Goal: Download file/media

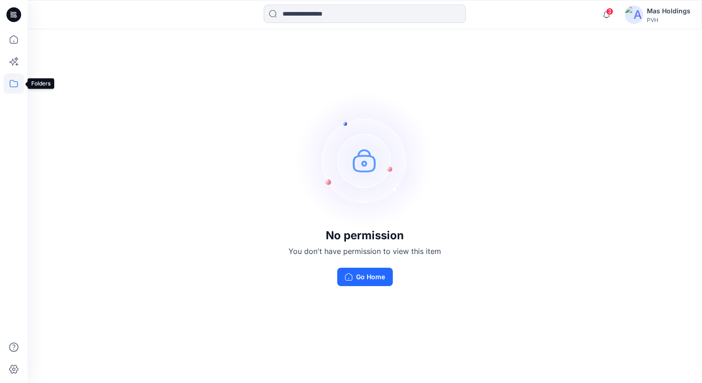
click at [13, 82] on icon at bounding box center [14, 84] width 20 height 20
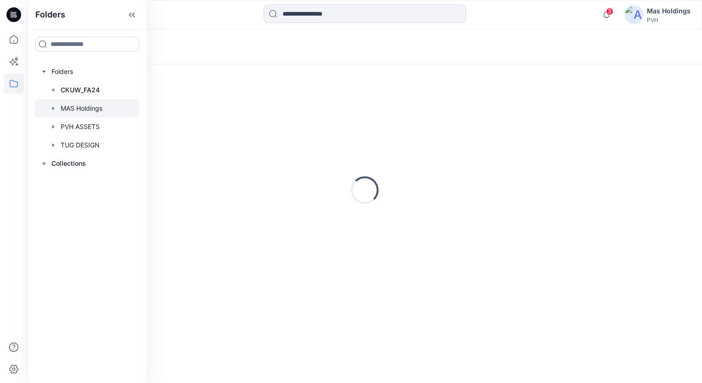
click at [92, 108] on div at bounding box center [87, 108] width 105 height 18
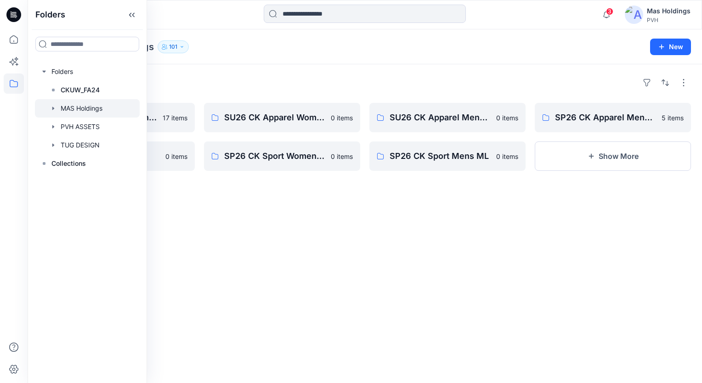
click at [516, 46] on div "Folders MAS Holdings 101" at bounding box center [329, 46] width 581 height 13
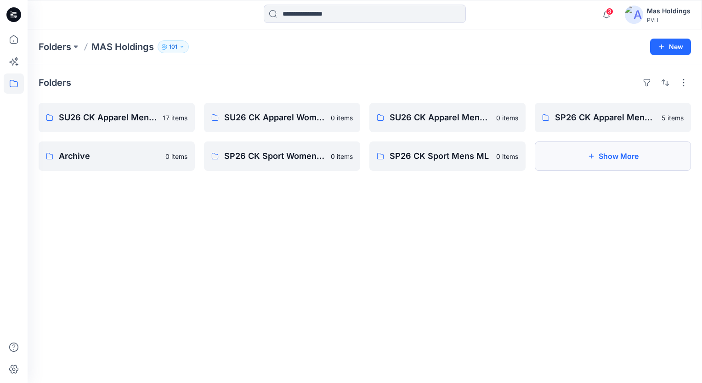
click at [597, 158] on button "Show More" at bounding box center [613, 156] width 156 height 29
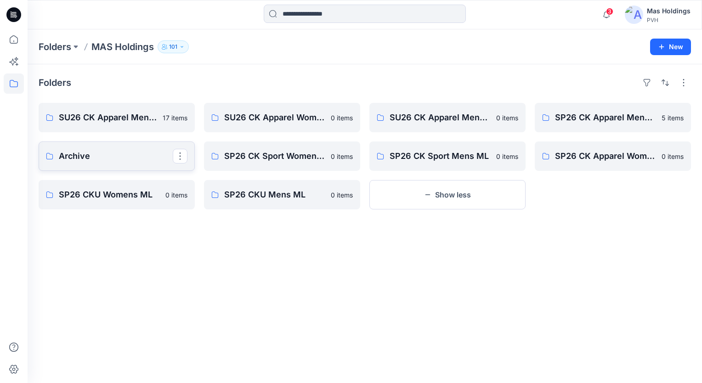
click at [101, 151] on p "Archive" at bounding box center [116, 156] width 114 height 13
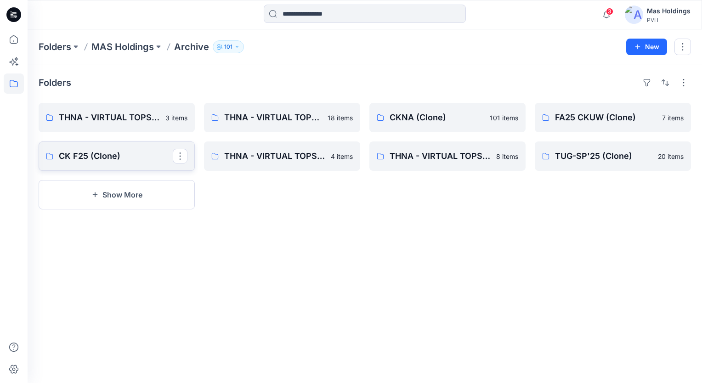
click at [105, 160] on p "CK F25 (Clone)" at bounding box center [116, 156] width 114 height 13
click at [422, 121] on p "CKNA (Clone)" at bounding box center [447, 117] width 114 height 13
click at [596, 152] on p "TUG-SP'25 (Clone)" at bounding box center [612, 156] width 114 height 13
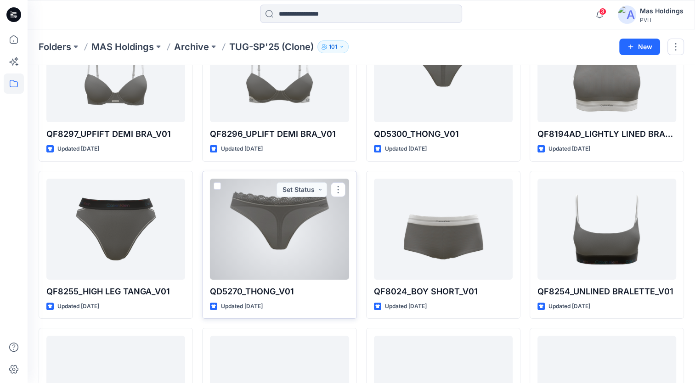
scroll to position [140, 0]
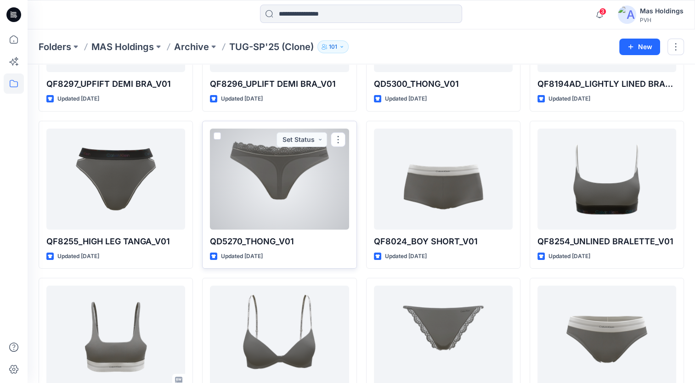
click at [271, 189] on div at bounding box center [279, 179] width 139 height 101
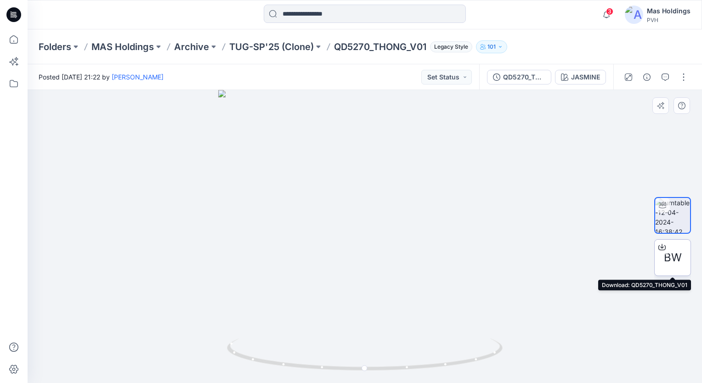
click at [662, 244] on icon at bounding box center [662, 246] width 4 height 5
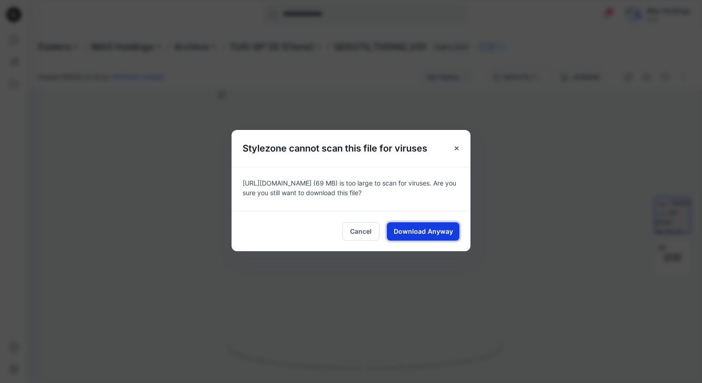
click at [417, 231] on span "Download Anyway" at bounding box center [423, 232] width 59 height 10
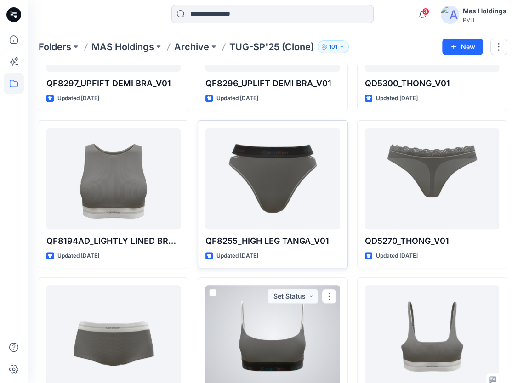
scroll to position [140, 0]
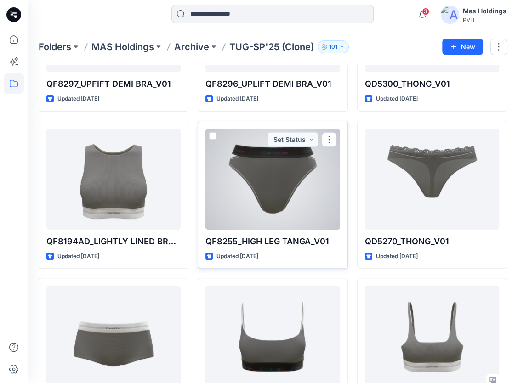
click at [278, 184] on div at bounding box center [272, 179] width 134 height 101
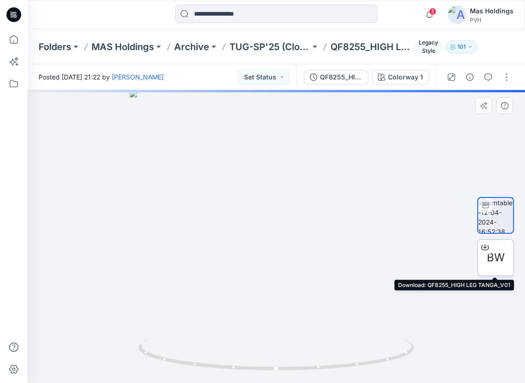
click at [487, 246] on icon at bounding box center [484, 247] width 7 height 7
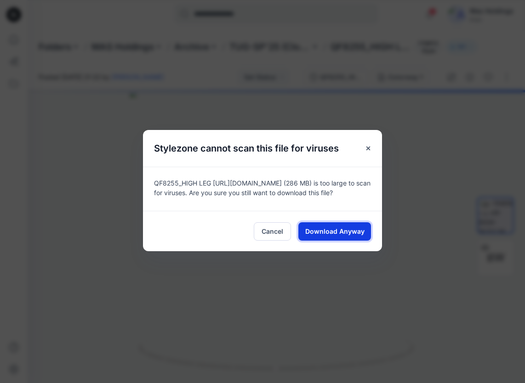
click at [340, 228] on span "Download Anyway" at bounding box center [334, 232] width 59 height 10
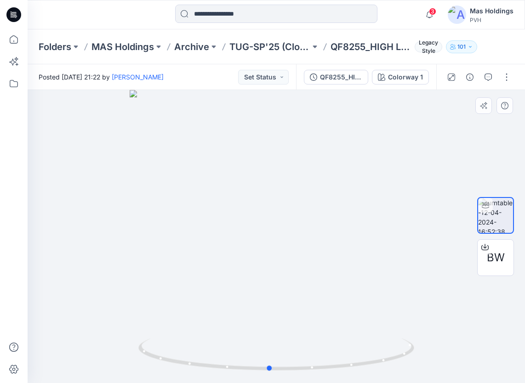
drag, startPoint x: 386, startPoint y: 258, endPoint x: 380, endPoint y: 245, distance: 15.0
click at [380, 245] on div at bounding box center [276, 236] width 497 height 293
click at [278, 48] on p "TUG-SP'25 (Clone)" at bounding box center [269, 46] width 81 height 13
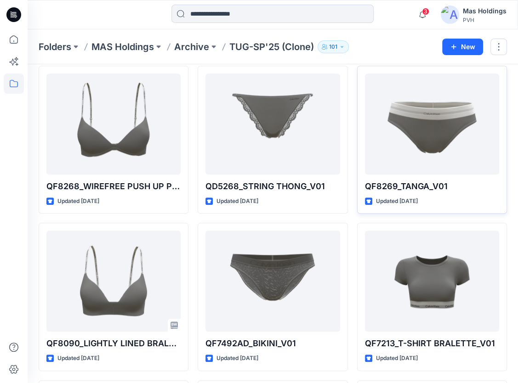
scroll to position [500, 0]
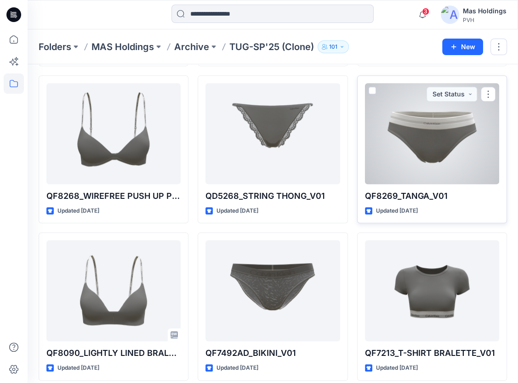
click at [433, 142] on div at bounding box center [432, 133] width 134 height 101
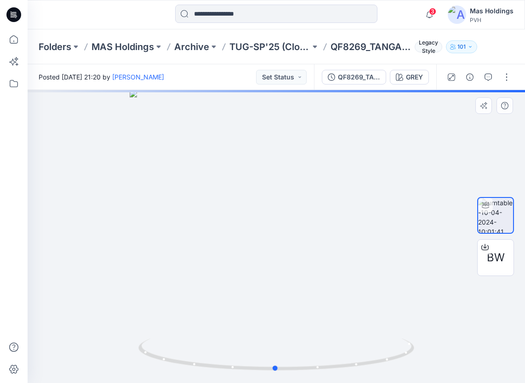
drag, startPoint x: 348, startPoint y: 274, endPoint x: 347, endPoint y: 269, distance: 5.6
click at [347, 269] on div at bounding box center [276, 236] width 497 height 293
click at [485, 244] on icon at bounding box center [484, 247] width 7 height 7
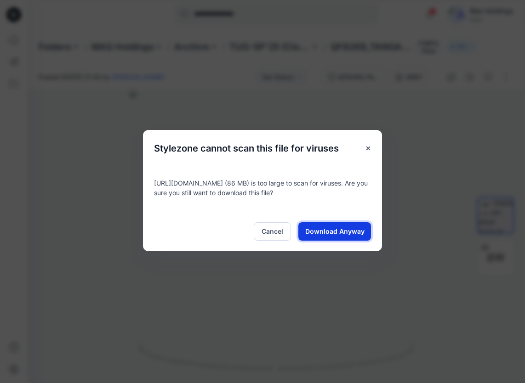
click at [344, 229] on span "Download Anyway" at bounding box center [334, 232] width 59 height 10
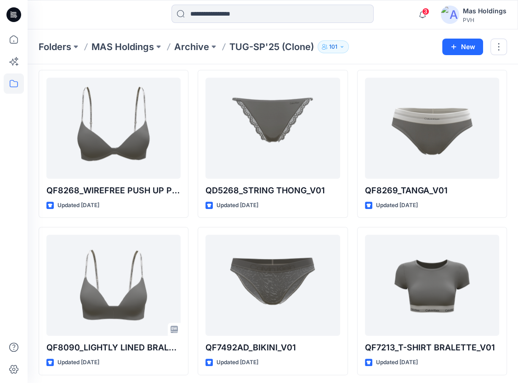
scroll to position [500, 0]
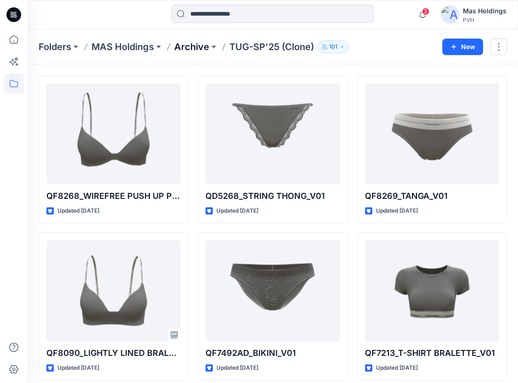
click at [186, 49] on p "Archive" at bounding box center [191, 46] width 35 height 13
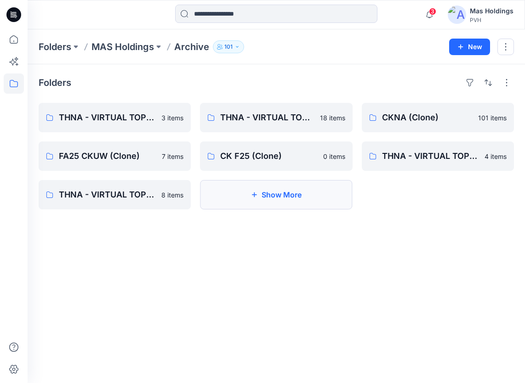
click at [238, 204] on button "Show More" at bounding box center [276, 194] width 152 height 29
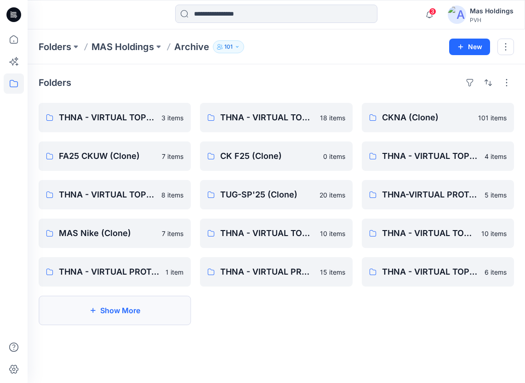
click at [132, 318] on button "Show More" at bounding box center [115, 310] width 152 height 29
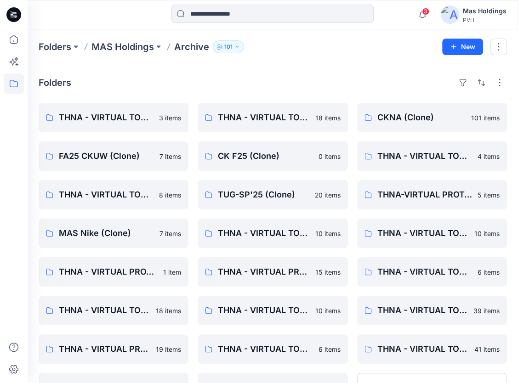
scroll to position [45, 0]
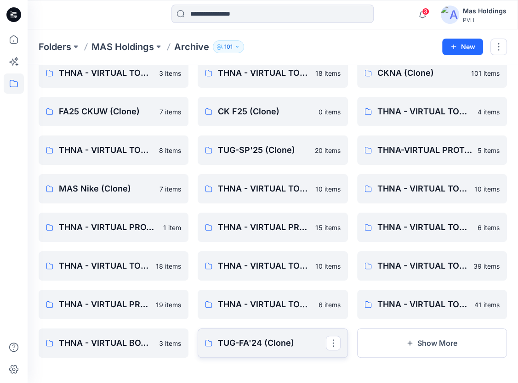
click at [275, 340] on p "TUG-FA'24 (Clone)" at bounding box center [272, 343] width 108 height 13
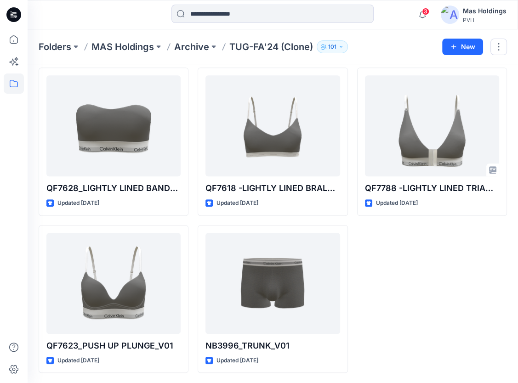
scroll to position [350, 0]
click at [192, 44] on p "Archive" at bounding box center [191, 46] width 35 height 13
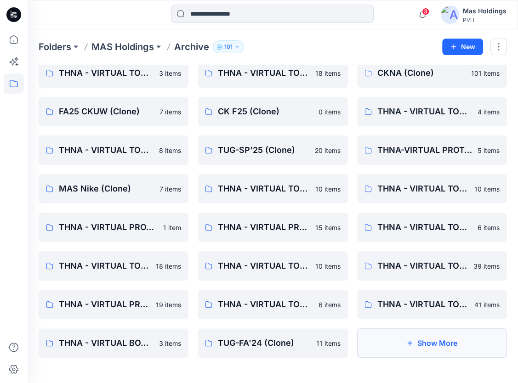
click at [423, 340] on button "Show More" at bounding box center [432, 343] width 150 height 29
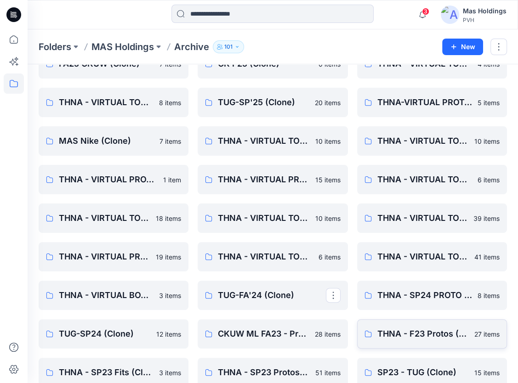
scroll to position [129, 0]
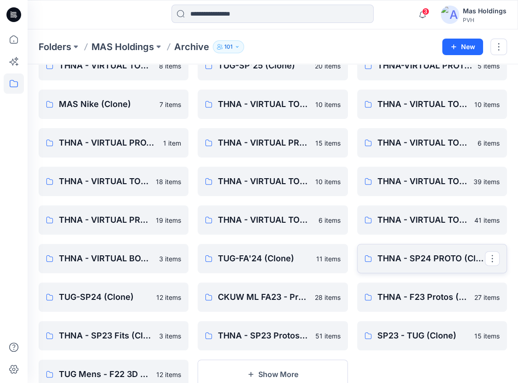
click at [425, 267] on link "THNA - SP24 PROTO (Clone)" at bounding box center [432, 258] width 150 height 29
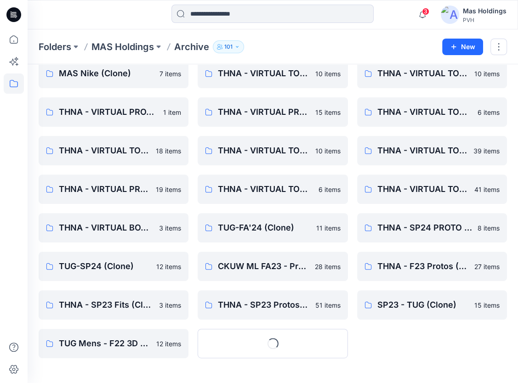
scroll to position [160, 0]
click at [426, 307] on p "SP23 - TUG (Clone)" at bounding box center [431, 304] width 108 height 13
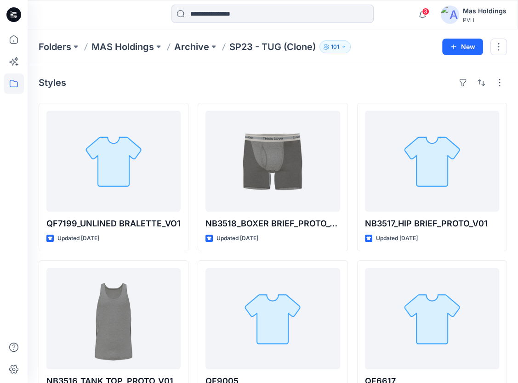
scroll to position [160, 0]
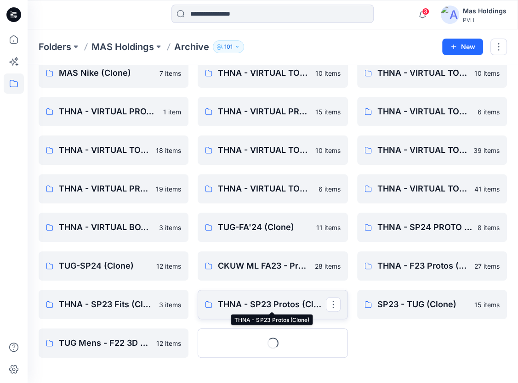
click at [272, 301] on p "THNA - SP23 Protos (Clone)" at bounding box center [272, 304] width 108 height 13
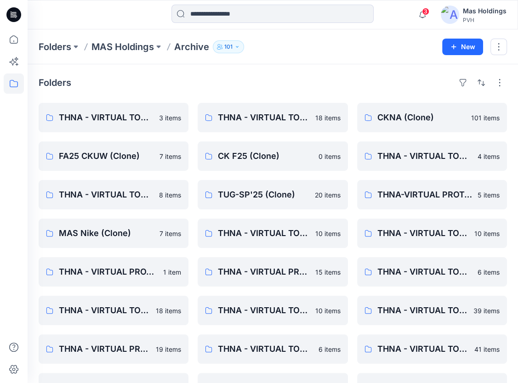
scroll to position [160, 0]
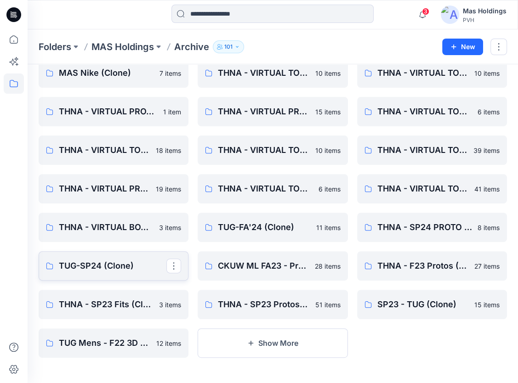
click at [102, 262] on p "TUG-SP24 (Clone)" at bounding box center [113, 266] width 108 height 13
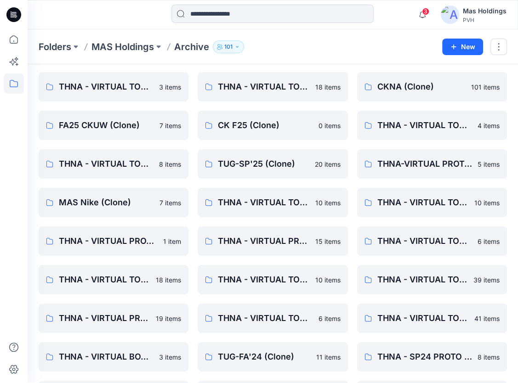
scroll to position [23, 0]
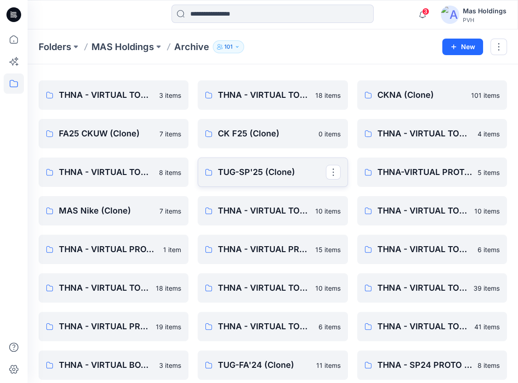
click at [250, 168] on p "TUG-SP'25 (Clone)" at bounding box center [272, 172] width 108 height 13
click at [413, 93] on p "CKNA (Clone)" at bounding box center [431, 95] width 108 height 13
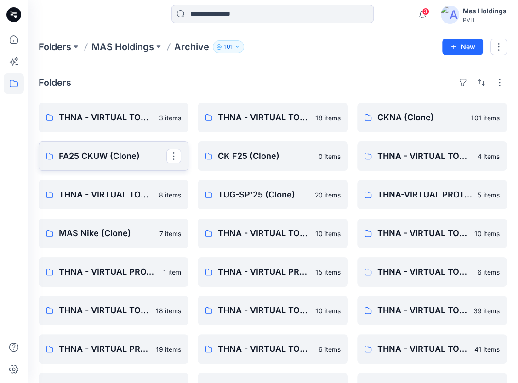
click at [98, 157] on p "FA25 CKUW (Clone)" at bounding box center [113, 156] width 108 height 13
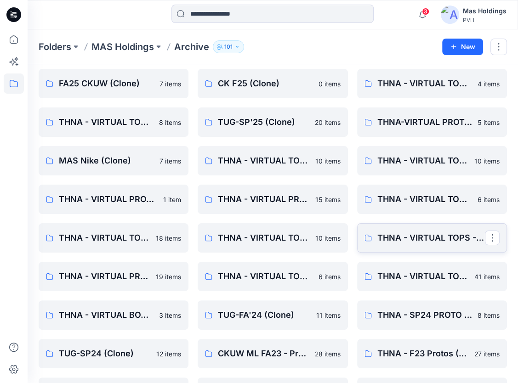
scroll to position [92, 0]
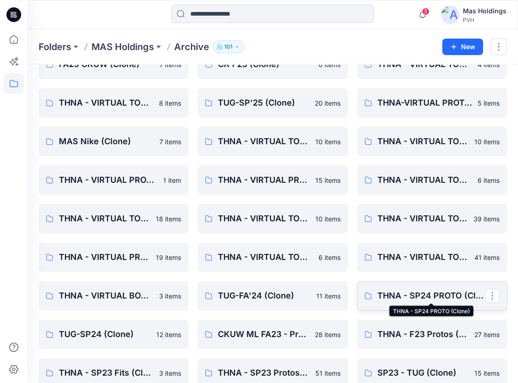
click at [430, 294] on p "THNA - SP24 PROTO (Clone)" at bounding box center [431, 296] width 108 height 13
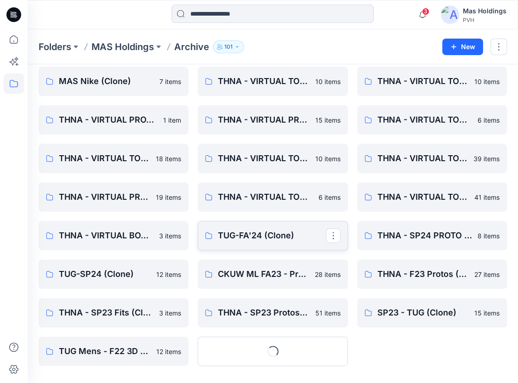
scroll to position [160, 0]
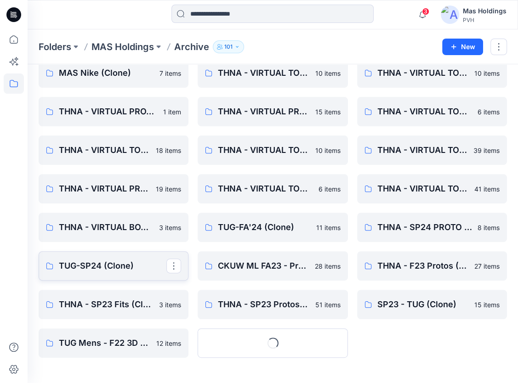
click at [98, 260] on p "TUG-SP24 (Clone)" at bounding box center [113, 266] width 108 height 13
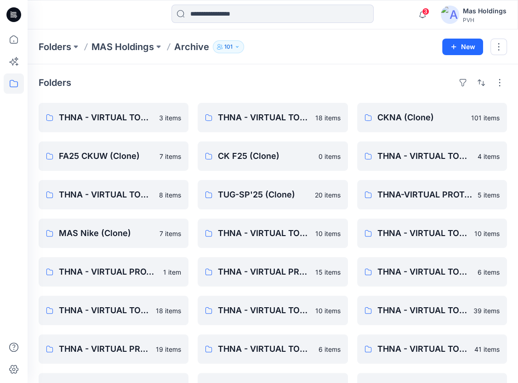
scroll to position [160, 0]
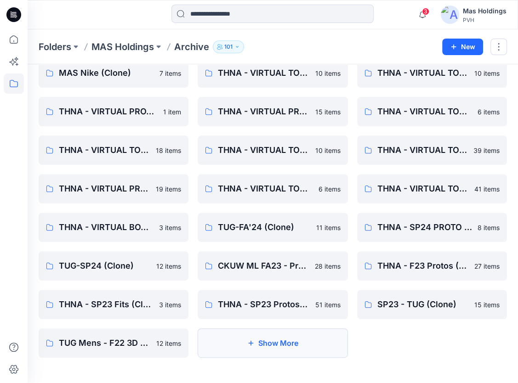
click at [255, 347] on button "Show More" at bounding box center [273, 343] width 150 height 29
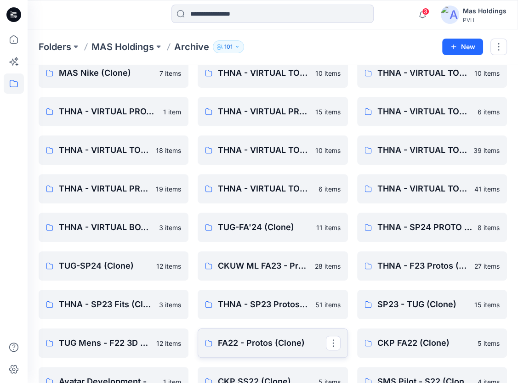
click at [251, 340] on p "FA22 - Protos (Clone)" at bounding box center [272, 343] width 108 height 13
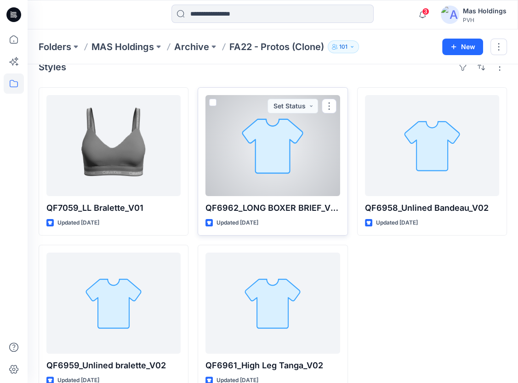
scroll to position [36, 0]
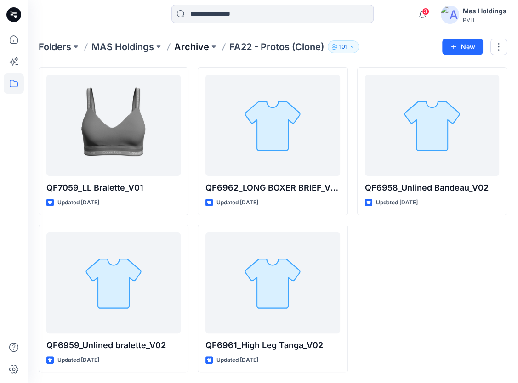
click at [193, 43] on p "Archive" at bounding box center [191, 46] width 35 height 13
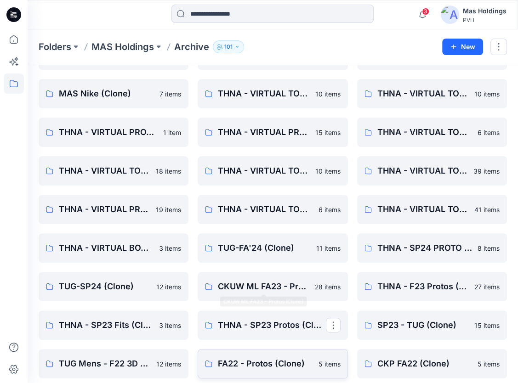
scroll to position [174, 0]
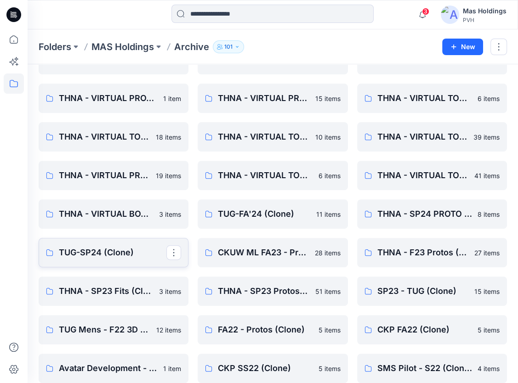
click at [91, 250] on p "TUG-SP24 (Clone)" at bounding box center [113, 252] width 108 height 13
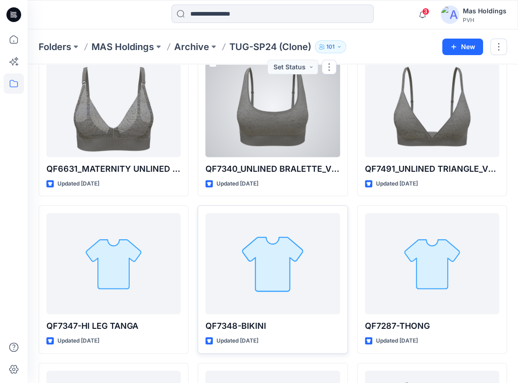
scroll to position [350, 0]
